Goal: Transaction & Acquisition: Purchase product/service

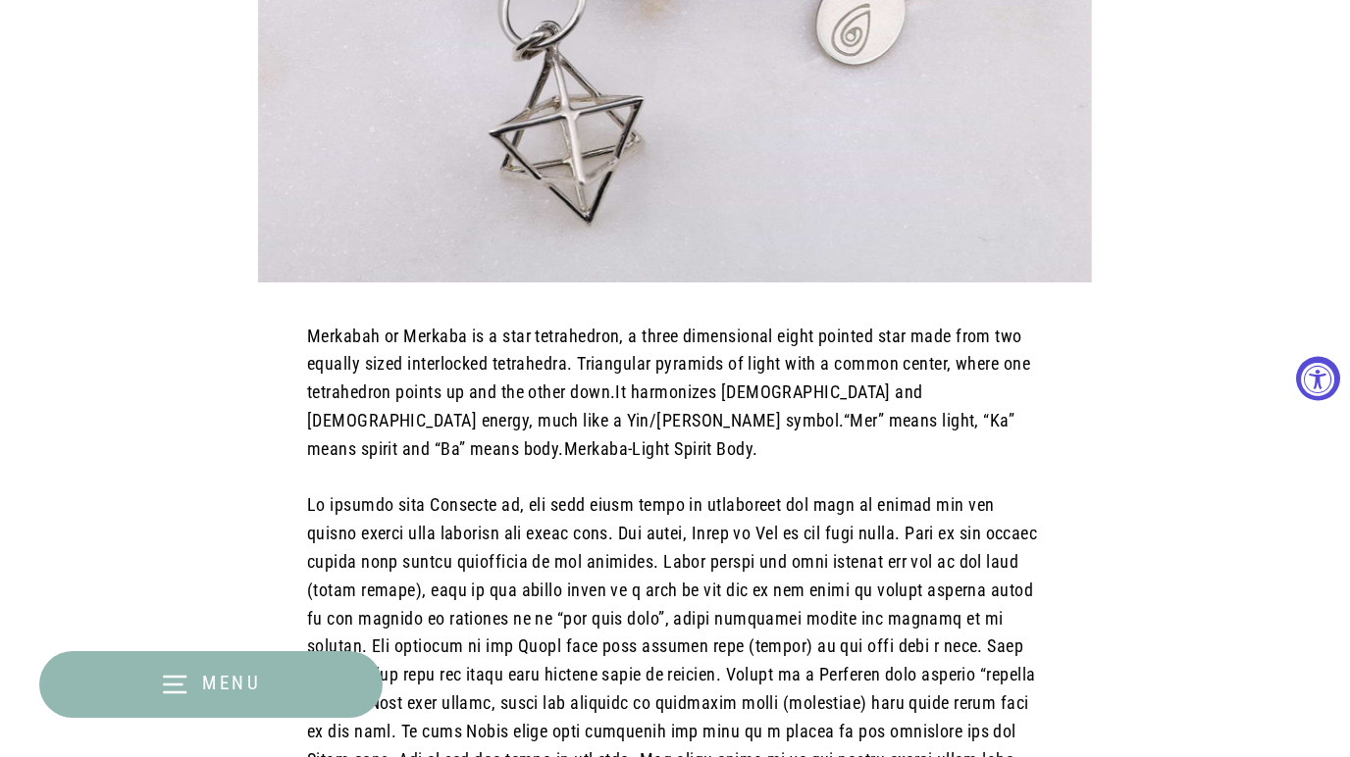
scroll to position [583, 0]
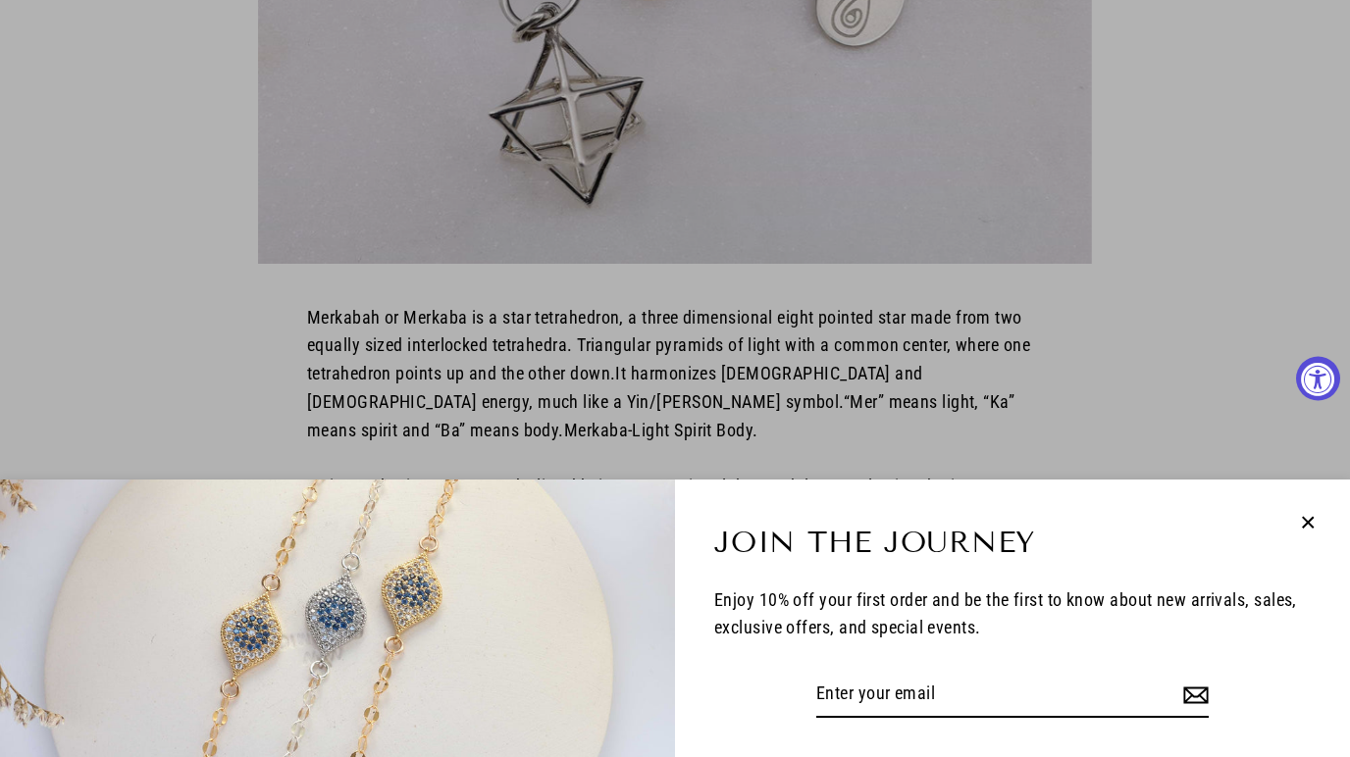
click at [1313, 522] on icon "button" at bounding box center [1308, 523] width 26 height 26
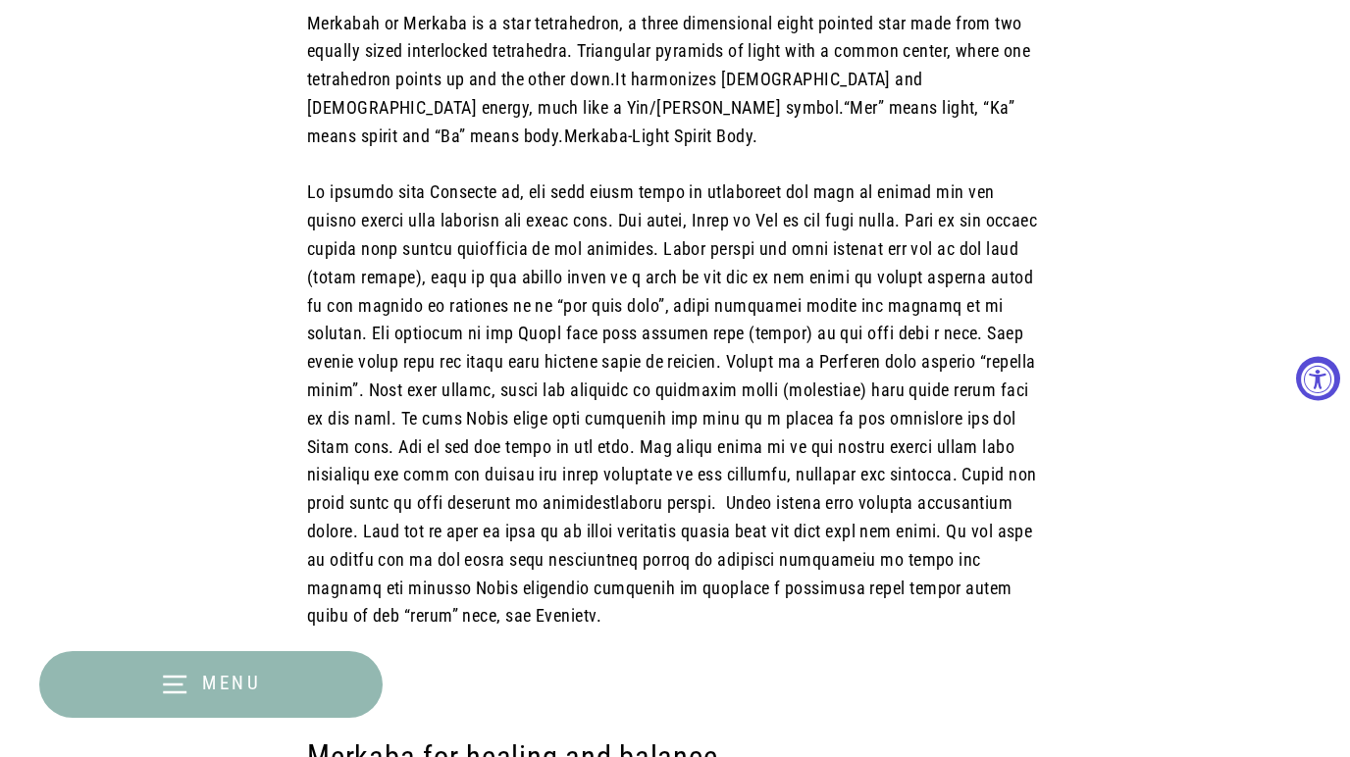
scroll to position [0, 0]
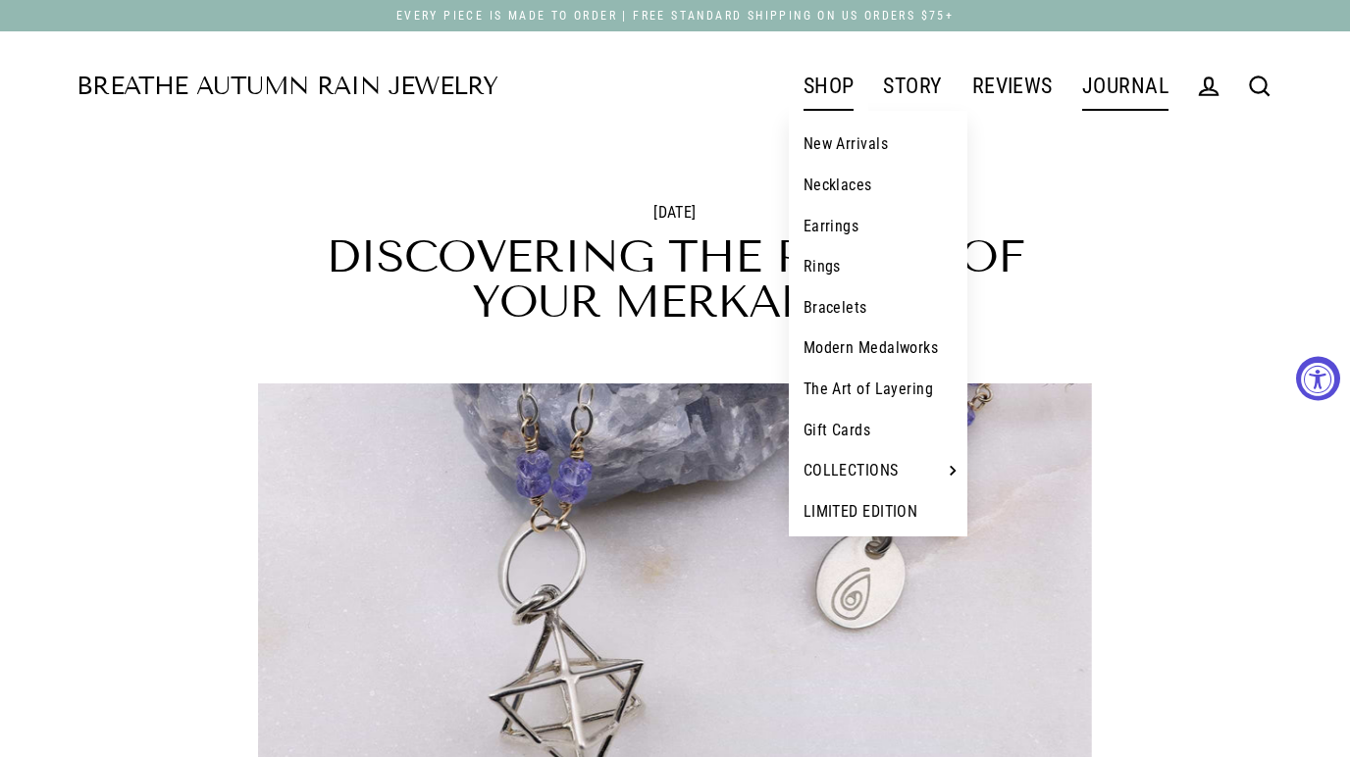
click at [828, 79] on link "SHOP" at bounding box center [829, 86] width 80 height 49
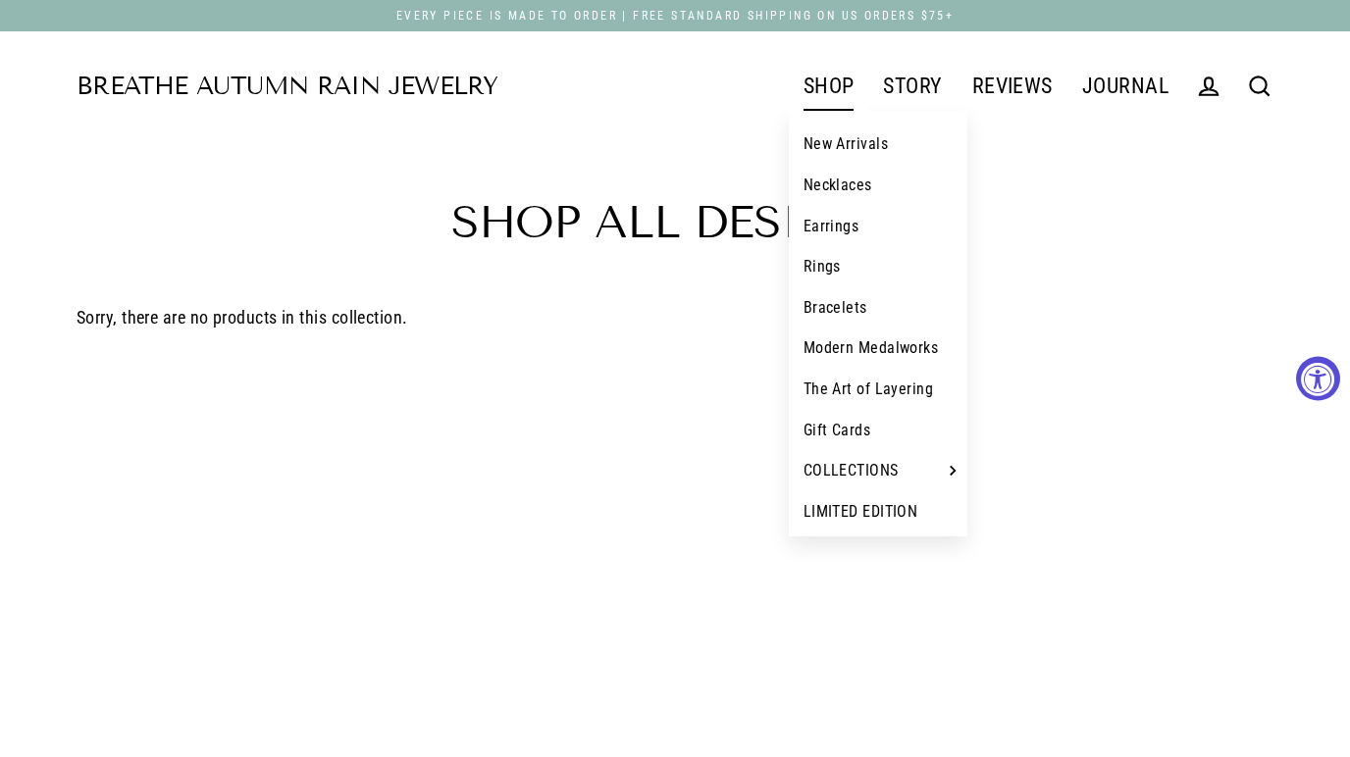
click at [832, 227] on link "Earrings" at bounding box center [879, 226] width 180 height 41
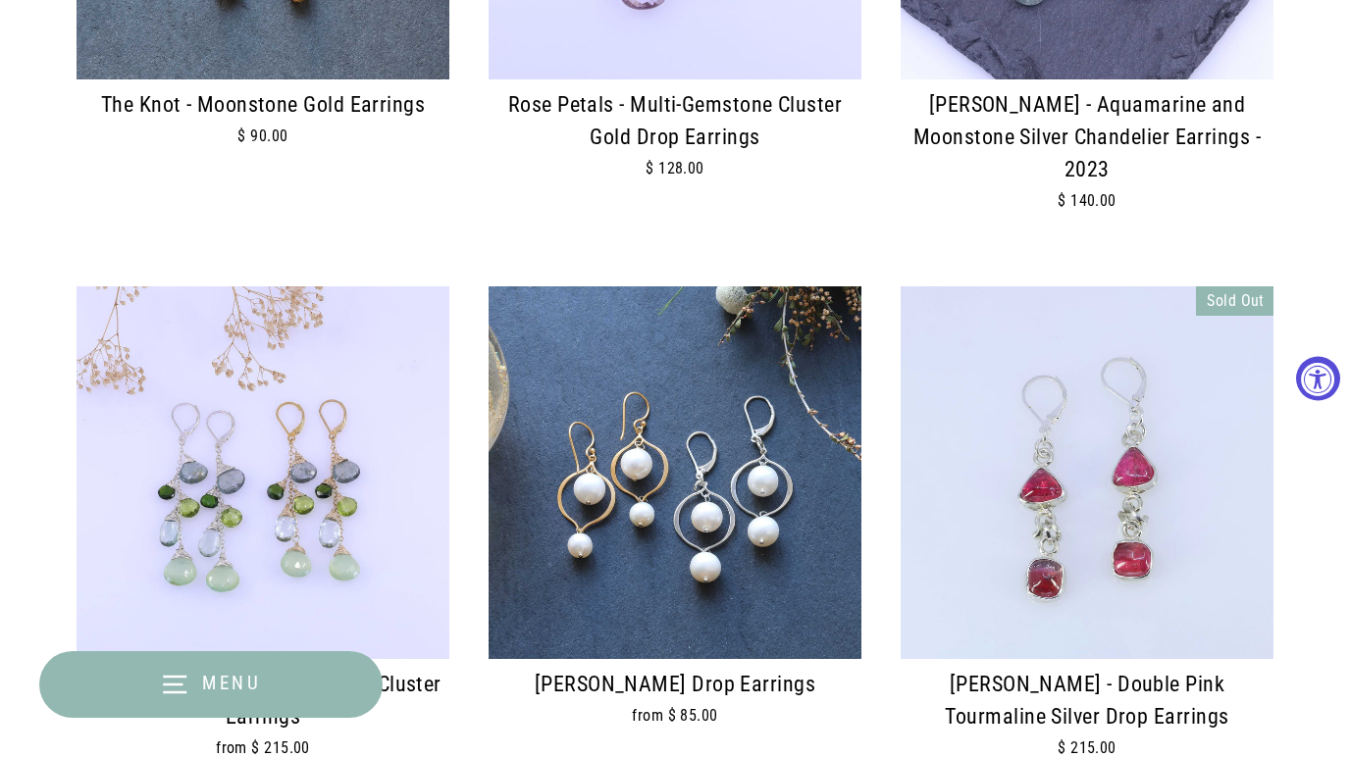
scroll to position [4317, 0]
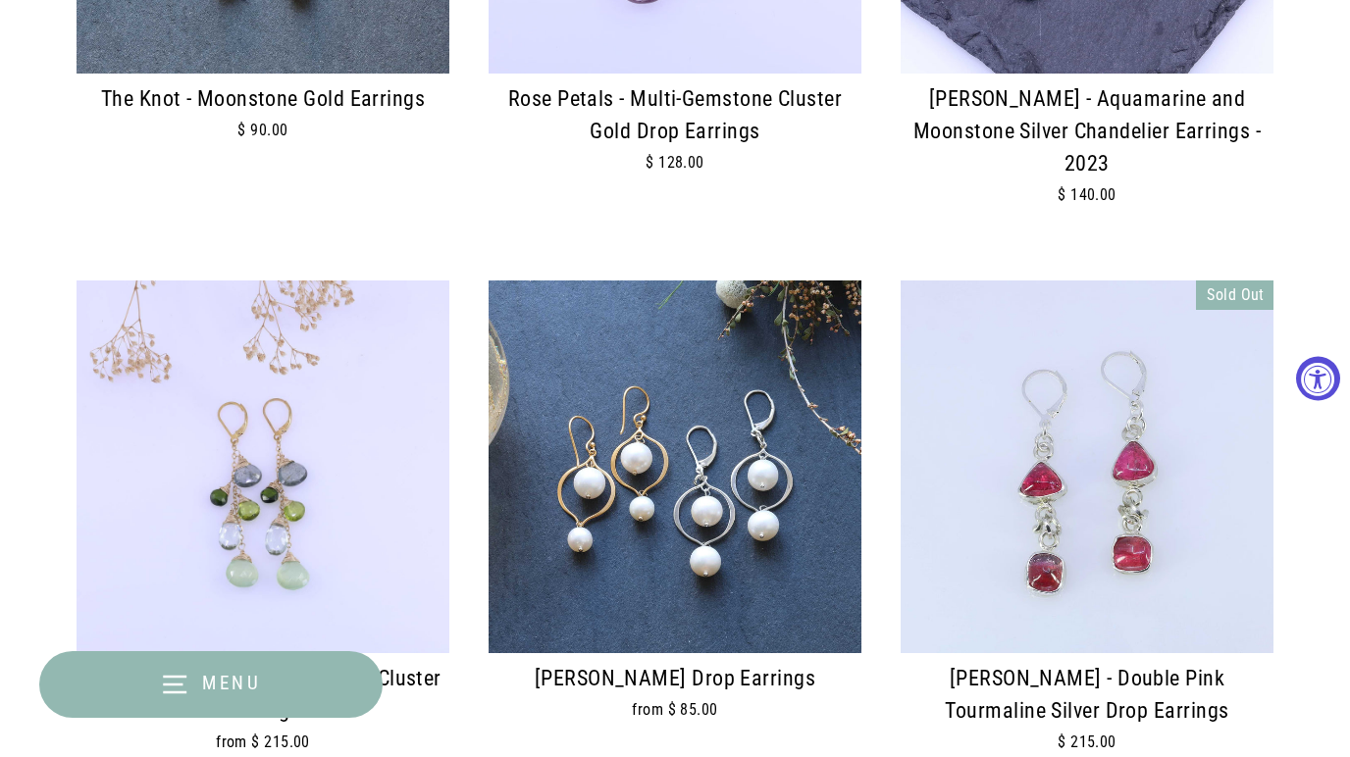
click at [42, 427] on div "Summer Vines - Multi Gemstone Cluster Earrings from $ 215.00" at bounding box center [243, 554] width 412 height 547
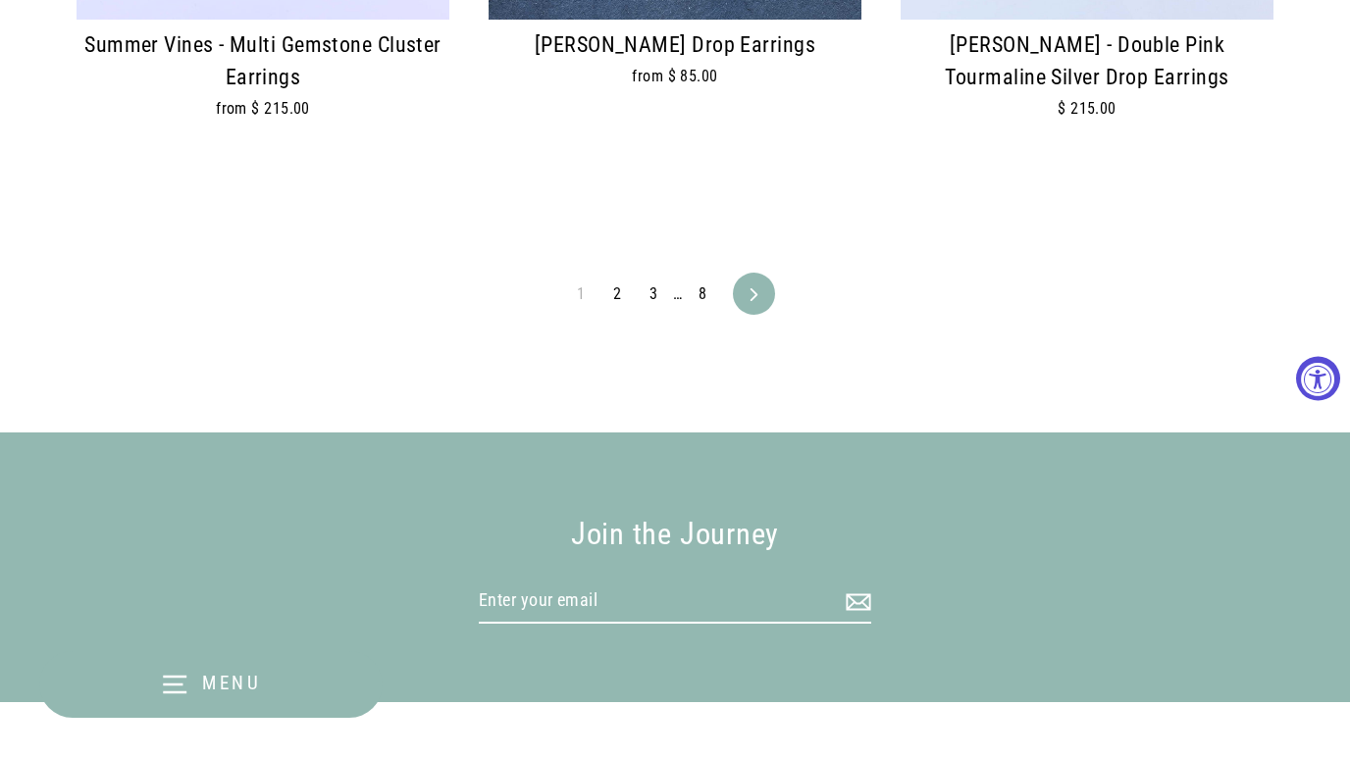
scroll to position [4952, 0]
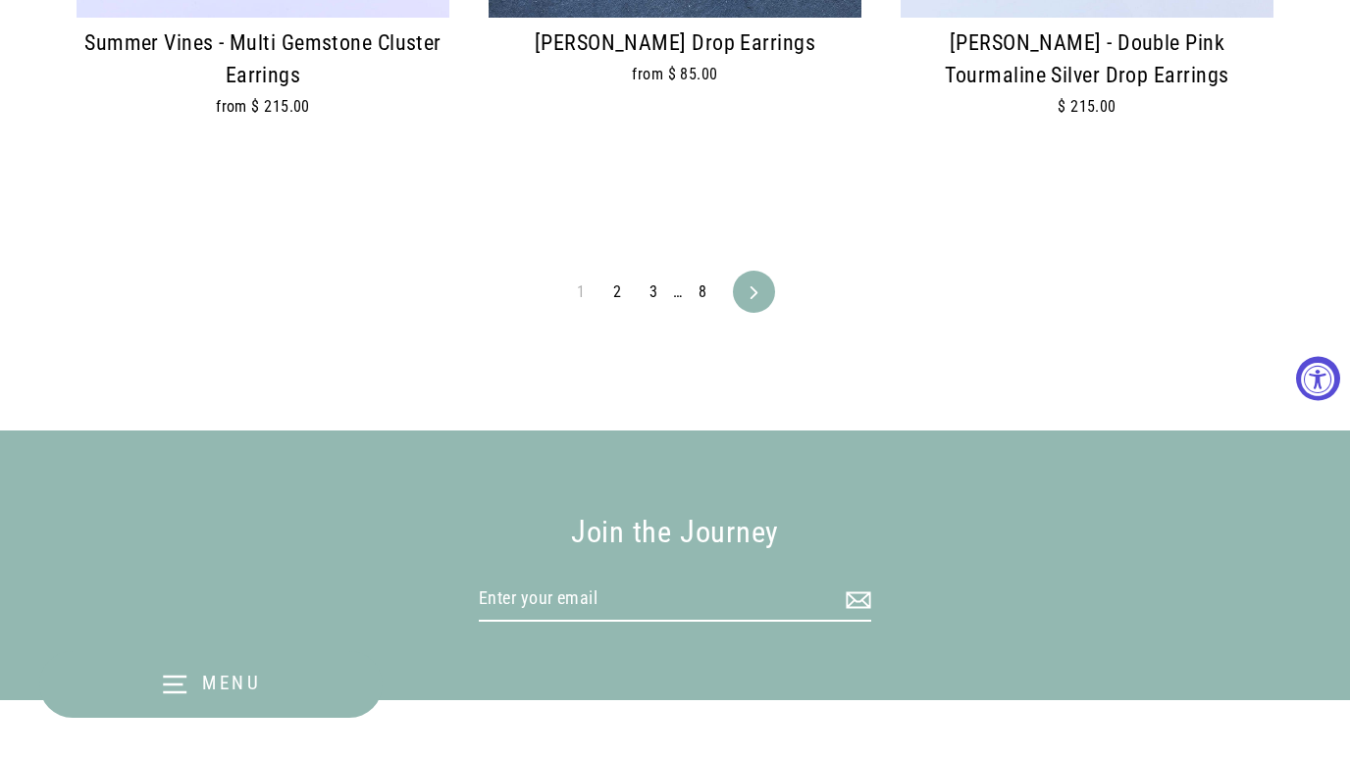
click at [750, 286] on icon at bounding box center [753, 292] width 7 height 13
